Goal: Information Seeking & Learning: Learn about a topic

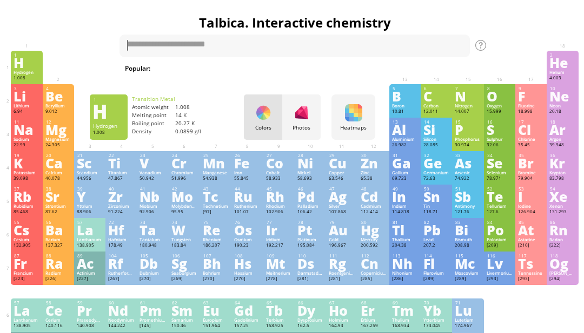
click at [89, 203] on div "Y" at bounding box center [90, 197] width 26 height 12
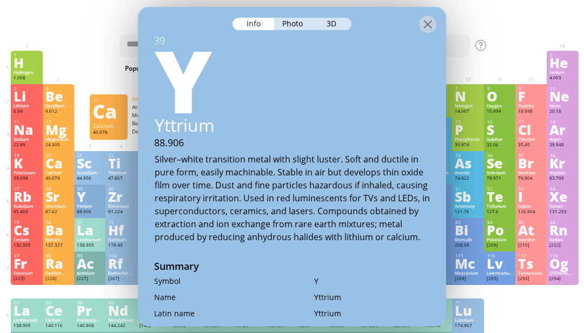
click at [71, 176] on div "Calcium" at bounding box center [58, 172] width 26 height 5
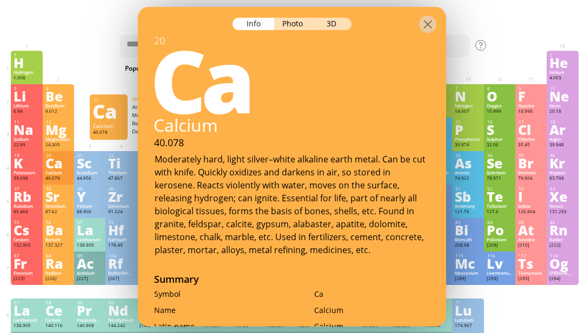
click at [334, 17] on div "3D" at bounding box center [331, 23] width 39 height 12
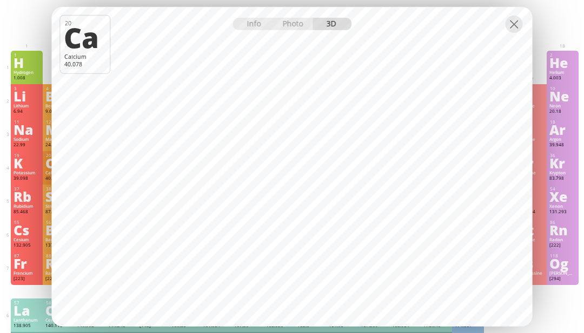
click at [525, 25] on div at bounding box center [292, 15] width 480 height 19
click at [516, 32] on div at bounding box center [513, 23] width 17 height 17
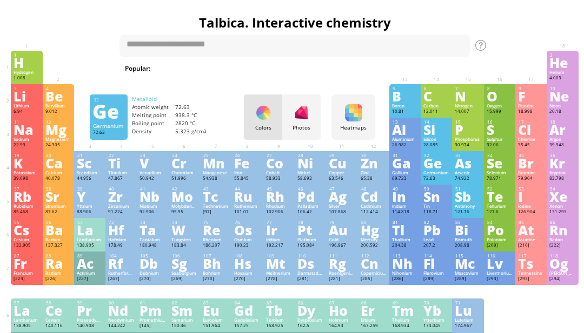
click at [448, 182] on div "72.63" at bounding box center [436, 179] width 26 height 6
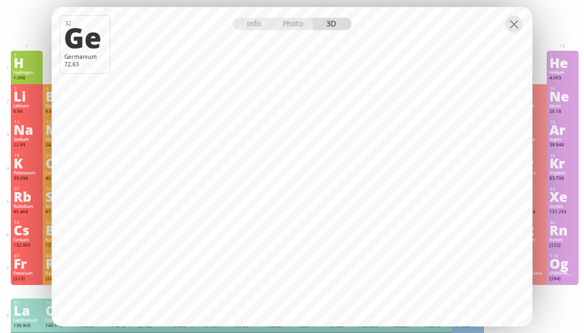
click at [517, 32] on div at bounding box center [513, 23] width 17 height 17
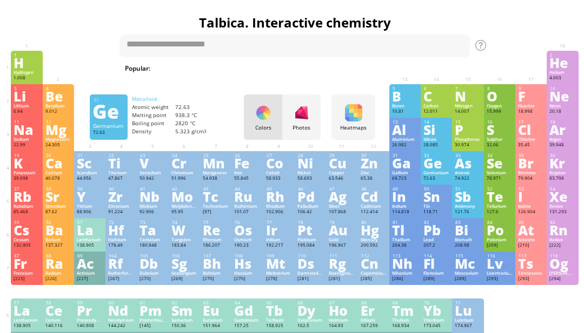
scroll to position [0, 3]
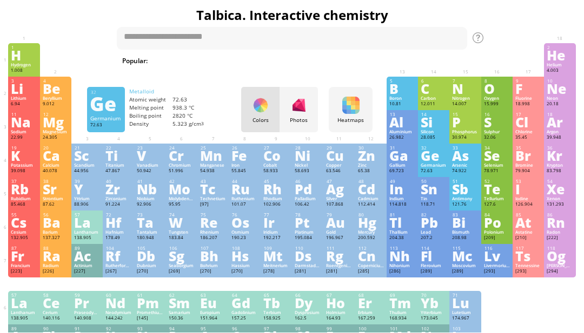
click at [165, 292] on div at bounding box center [149, 285] width 31 height 14
click at [149, 309] on div "Pm" at bounding box center [150, 303] width 26 height 12
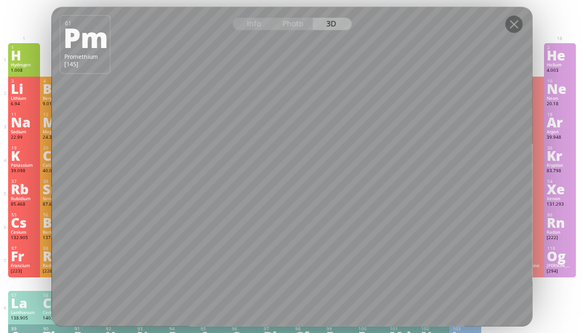
click at [521, 32] on div at bounding box center [513, 23] width 17 height 17
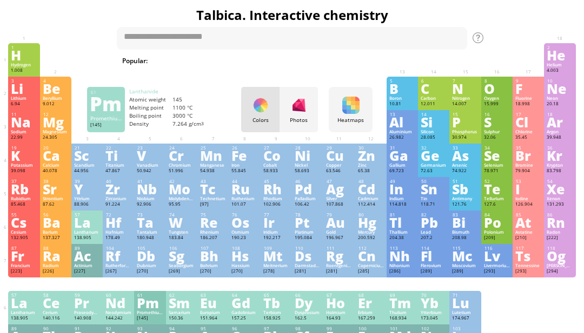
click at [515, 64] on div "1 H Hydrogen 1.008 −1, +1 −1, +1 -259.14 °C -252.87 °C 0.0899 g/l 1s 1 2 He Hel…" at bounding box center [291, 60] width 567 height 34
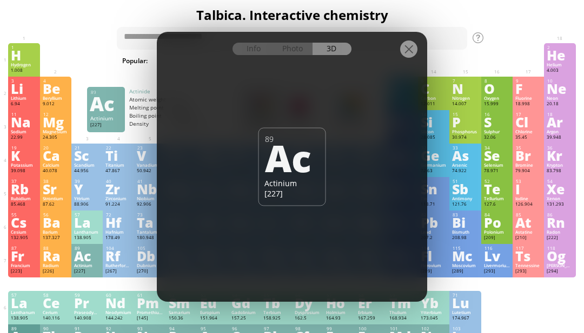
click at [337, 55] on div "Info Photo 3D" at bounding box center [291, 49] width 119 height 12
click at [202, 343] on div "Am" at bounding box center [213, 337] width 26 height 12
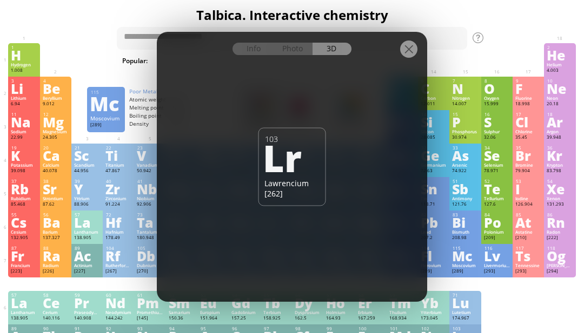
click at [469, 262] on div "Mc" at bounding box center [465, 256] width 26 height 12
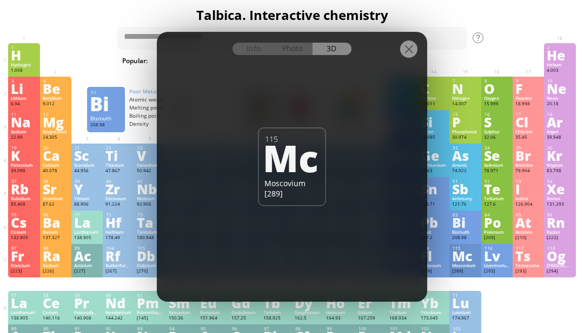
click at [463, 242] on div "208.98" at bounding box center [465, 238] width 26 height 6
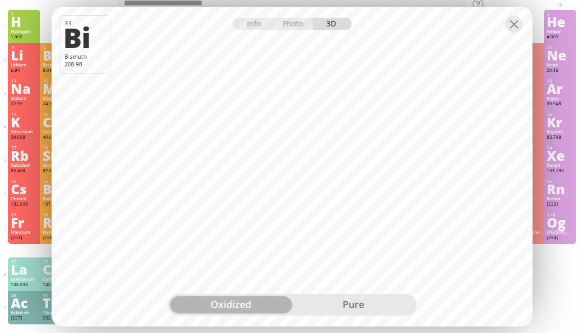
scroll to position [42, 3]
click at [510, 32] on div at bounding box center [513, 23] width 17 height 17
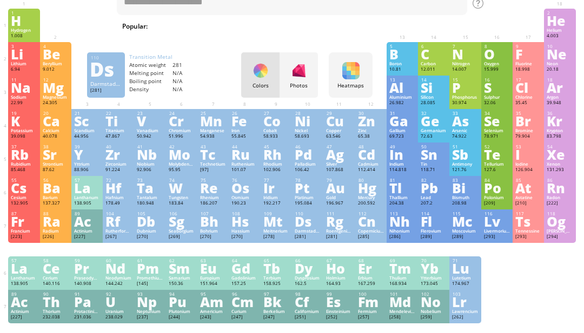
click at [309, 228] on div "Ds" at bounding box center [308, 222] width 26 height 12
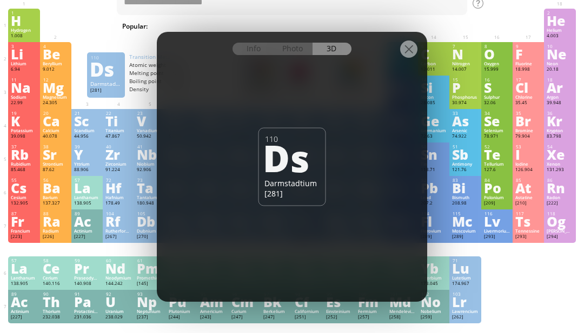
click at [402, 58] on div at bounding box center [408, 49] width 17 height 17
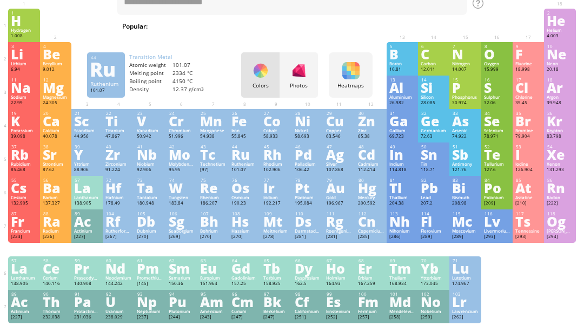
click at [259, 173] on div "44 Ru Ruthenium 101.07 −2, +1, +2, +3, +4, +5, +6, +7, +8 −2, +1, +2, +3, +4, +…" at bounding box center [244, 160] width 31 height 34
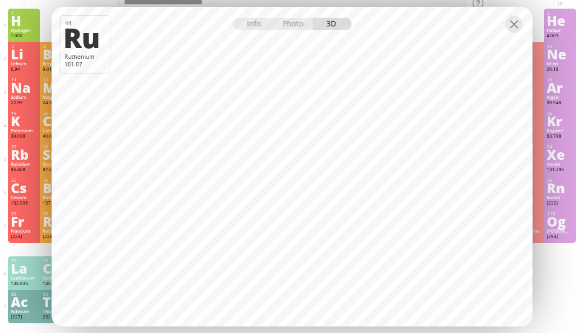
click at [515, 32] on div at bounding box center [513, 23] width 17 height 17
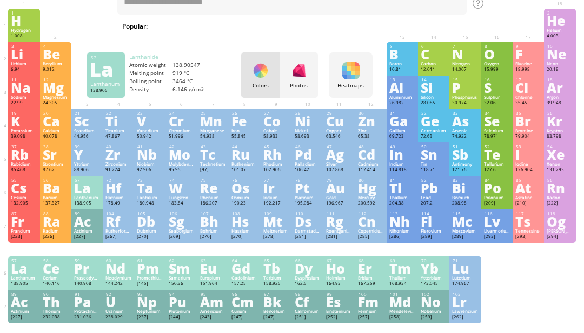
click at [81, 194] on div "La" at bounding box center [87, 188] width 26 height 12
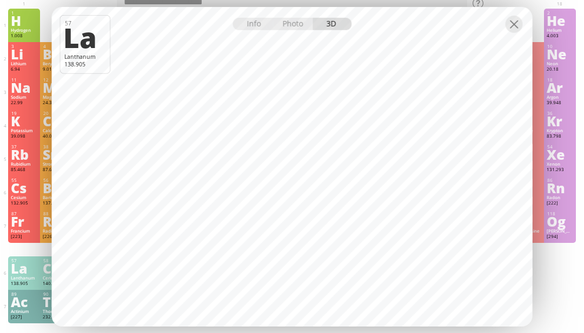
click at [508, 32] on div at bounding box center [513, 23] width 17 height 17
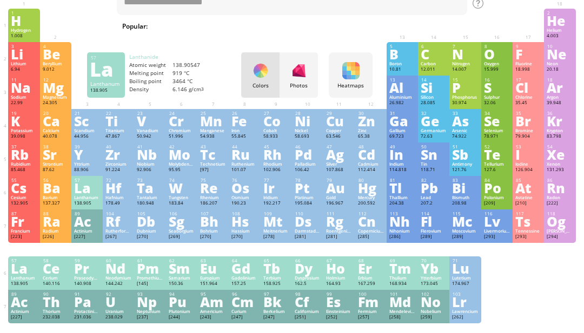
click at [18, 161] on div "Rb" at bounding box center [24, 155] width 26 height 12
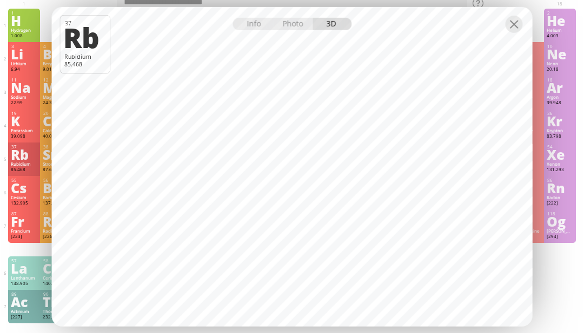
click at [510, 32] on div at bounding box center [513, 23] width 17 height 17
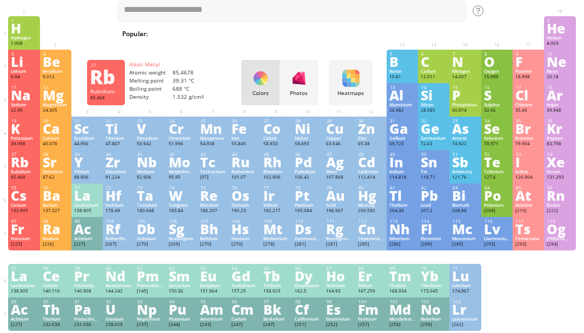
scroll to position [35, 3]
click at [429, 202] on div "Pb" at bounding box center [433, 196] width 26 height 12
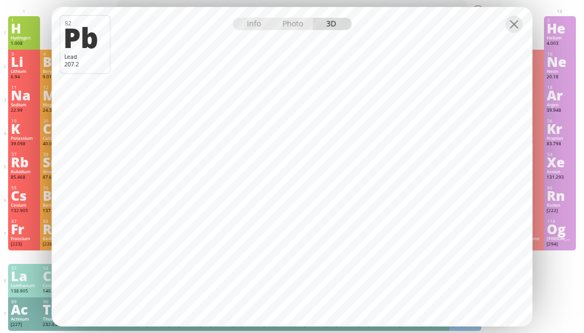
click at [529, 25] on div at bounding box center [292, 15] width 480 height 19
click at [512, 32] on div at bounding box center [513, 23] width 17 height 17
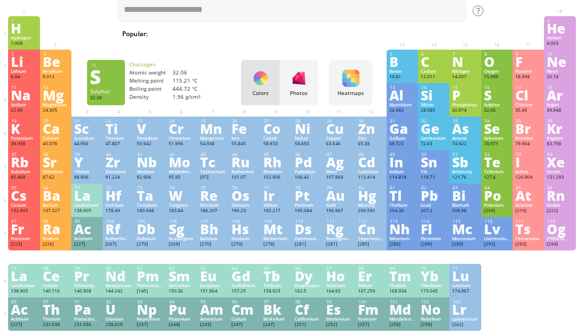
click at [495, 90] on div "16" at bounding box center [496, 87] width 25 height 5
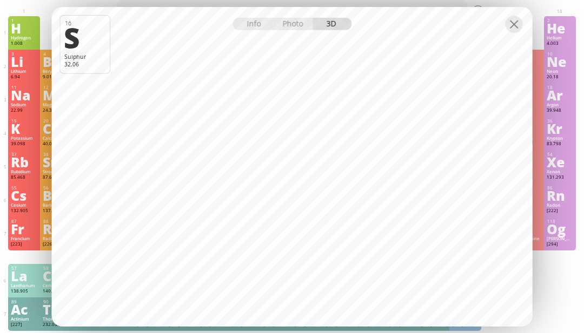
click at [518, 32] on div at bounding box center [513, 23] width 17 height 17
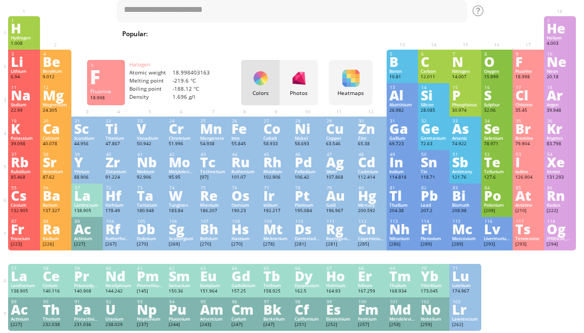
click at [522, 59] on div "F" at bounding box center [528, 62] width 26 height 12
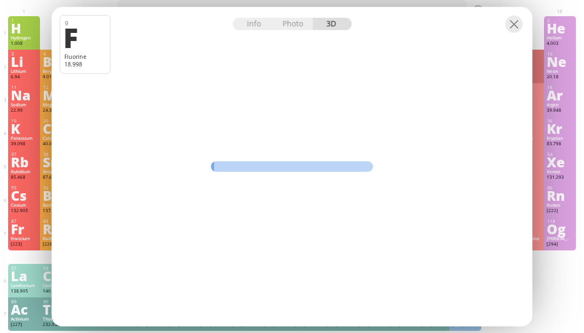
click at [506, 32] on div at bounding box center [513, 23] width 17 height 17
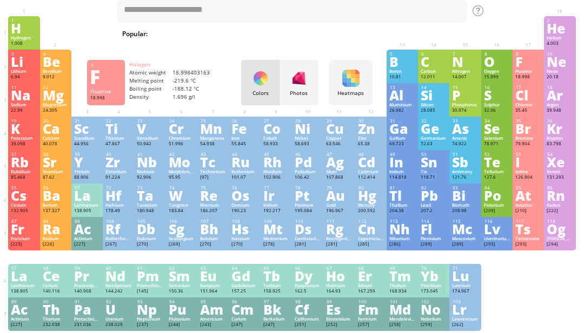
click at [550, 5] on div "Summary Molecular formula Molecular weight Exact mass Monoisotopic mass Classif…" at bounding box center [292, 317] width 584 height 698
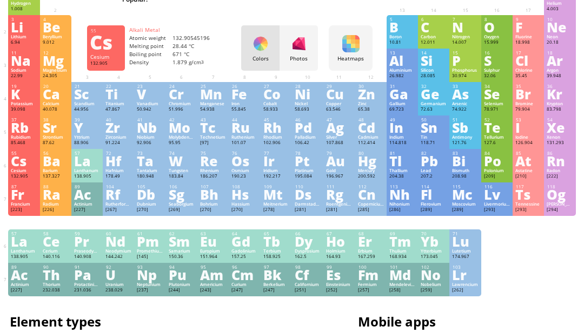
click at [28, 180] on div "132.905" at bounding box center [24, 176] width 26 height 6
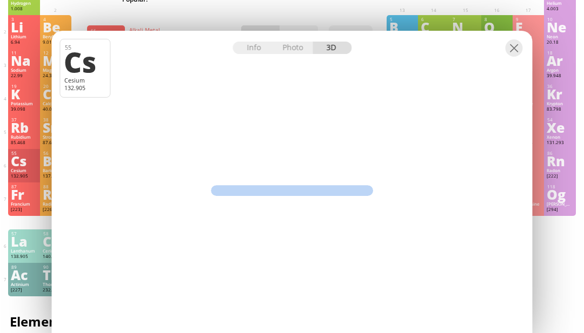
click at [18, 167] on div "Cs" at bounding box center [24, 161] width 26 height 12
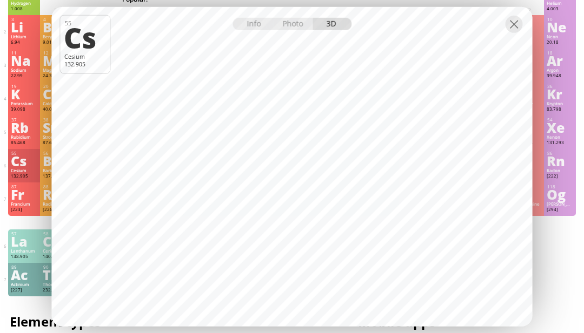
click at [295, 30] on div "Photo" at bounding box center [293, 23] width 39 height 12
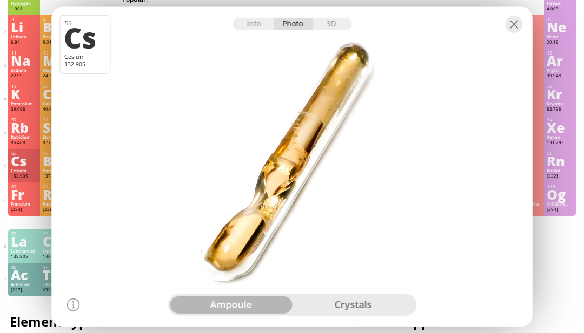
click at [254, 30] on div "Info" at bounding box center [253, 23] width 42 height 12
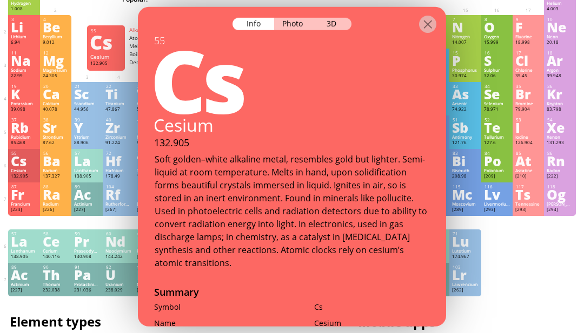
click at [319, 17] on div "3D" at bounding box center [331, 23] width 39 height 12
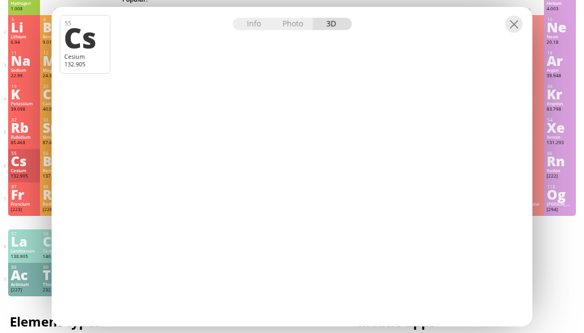
click at [507, 32] on div at bounding box center [513, 23] width 17 height 17
